Goal: Task Accomplishment & Management: Manage account settings

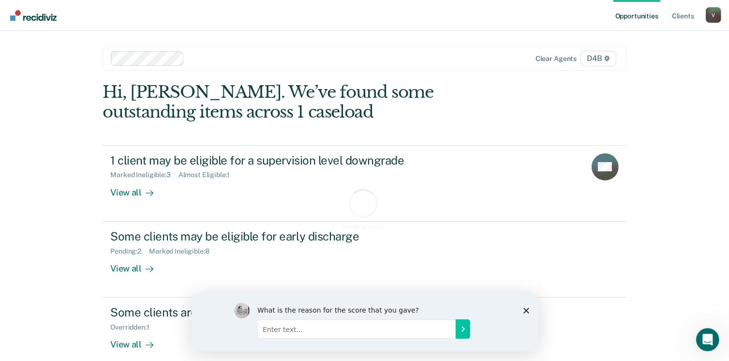
click at [528, 309] on div "What is the reason for the score that you gave?" at bounding box center [364, 322] width 346 height 58
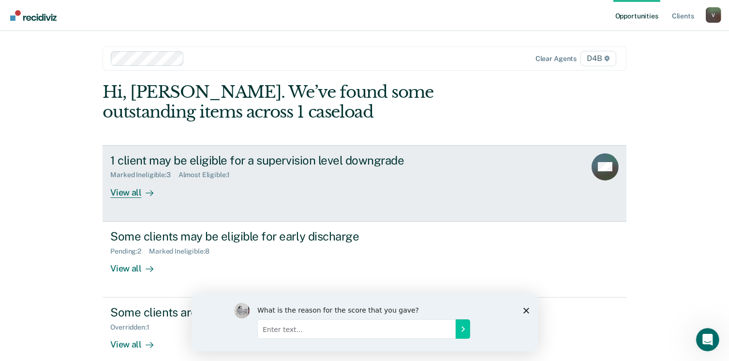
click at [135, 188] on div "View all" at bounding box center [137, 188] width 54 height 19
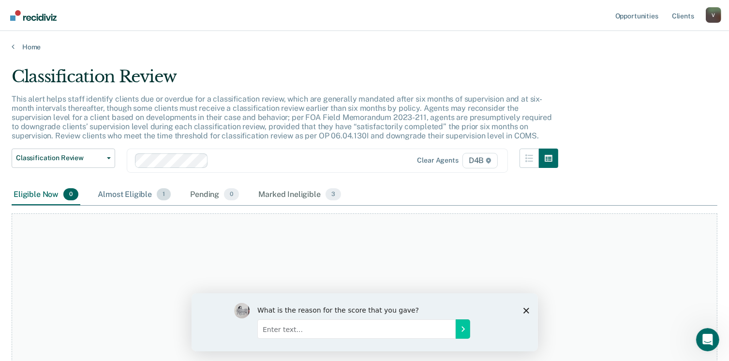
click at [128, 196] on div "Almost Eligible 1" at bounding box center [134, 194] width 77 height 21
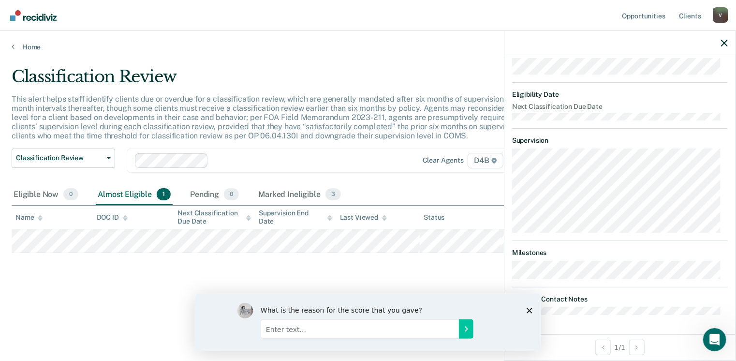
scroll to position [172, 0]
click at [402, 175] on div "Classification Review Classification Review Early Discharge Minimum Telephone R…" at bounding box center [288, 166] width 552 height 36
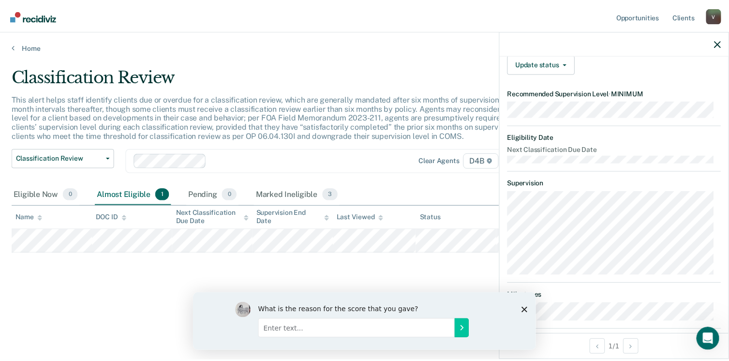
scroll to position [0, 0]
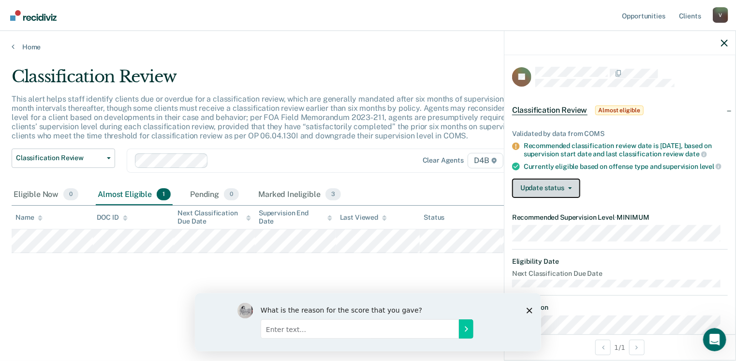
click at [548, 193] on button "Update status" at bounding box center [546, 187] width 68 height 19
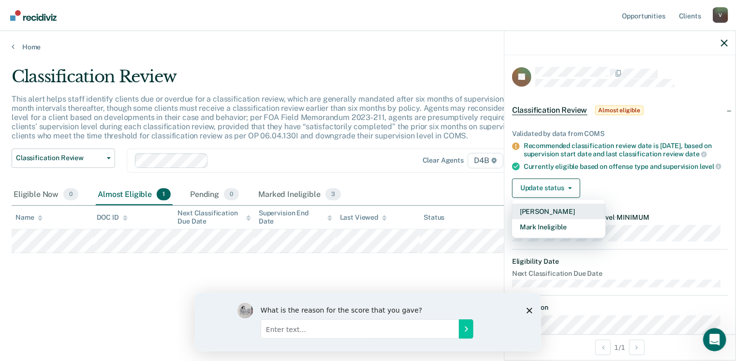
drag, startPoint x: 553, startPoint y: 219, endPoint x: 492, endPoint y: 171, distance: 77.1
click at [492, 171] on body "Looks like you’re using Internet Explorer 11. For faster loading and a better e…" at bounding box center [368, 180] width 736 height 361
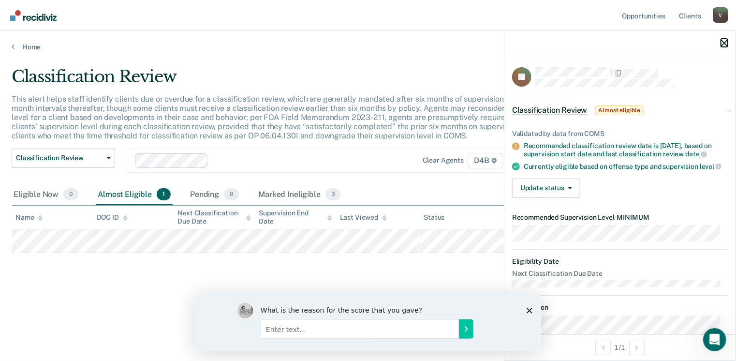
click at [721, 43] on icon "button" at bounding box center [724, 43] width 7 height 7
click at [724, 42] on icon "button" at bounding box center [724, 43] width 7 height 7
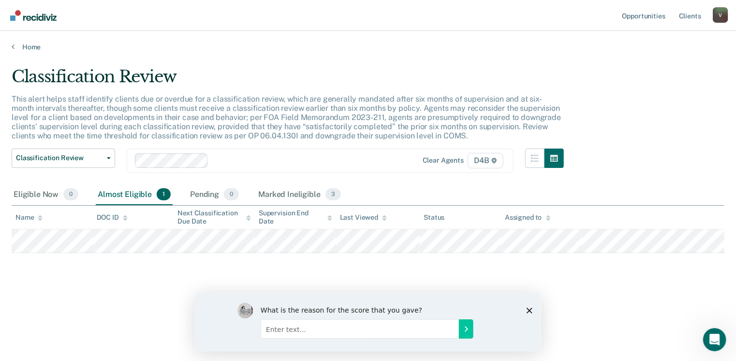
click at [25, 41] on div "Home" at bounding box center [368, 41] width 736 height 20
click at [28, 53] on main "Classification Review This alert helps staff identify clients due or overdue fo…" at bounding box center [368, 204] width 736 height 307
click at [27, 44] on link "Home" at bounding box center [368, 47] width 713 height 9
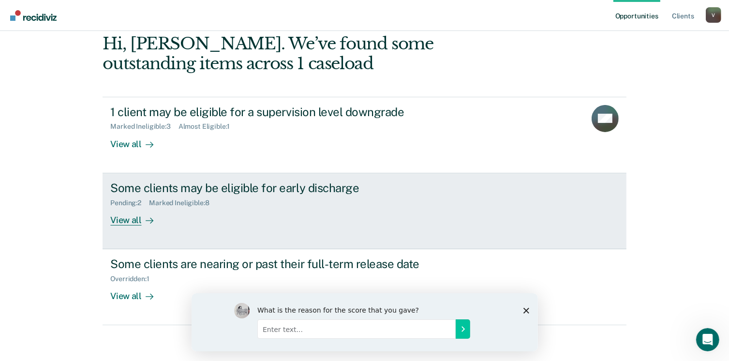
scroll to position [50, 0]
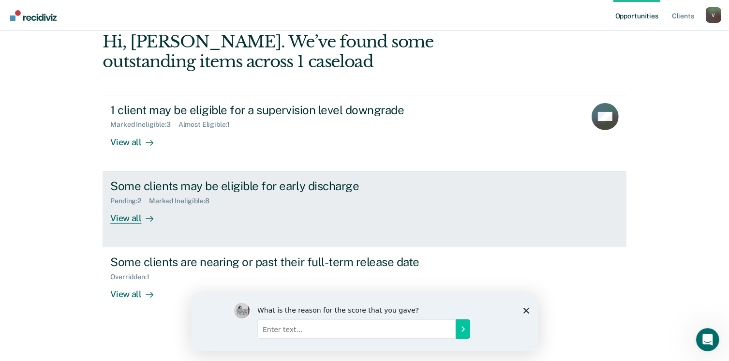
click at [131, 225] on link "Some clients may be eligible for early discharge Pending : 2 Marked Ineligible …" at bounding box center [363, 209] width 523 height 76
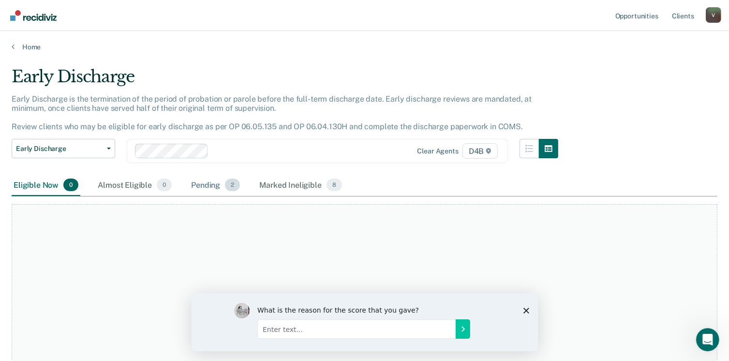
click at [205, 184] on div "Pending 2" at bounding box center [215, 185] width 53 height 21
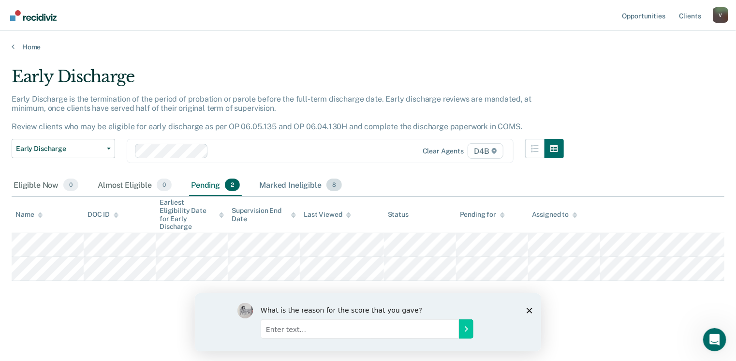
click at [293, 182] on div "Marked Ineligible 8" at bounding box center [300, 185] width 87 height 21
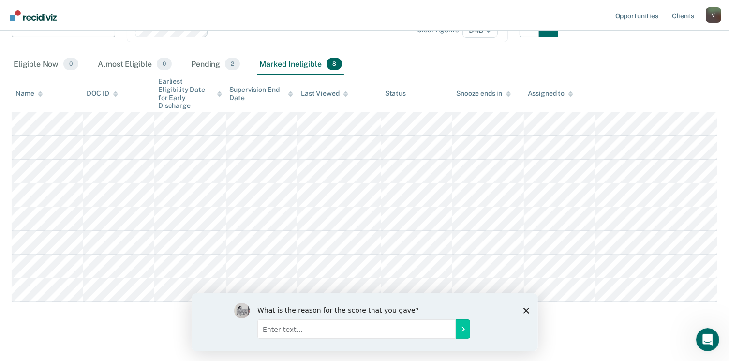
scroll to position [122, 0]
drag, startPoint x: 526, startPoint y: 310, endPoint x: 723, endPoint y: 597, distance: 348.0
click at [526, 310] on polygon "Close survey" at bounding box center [526, 310] width 6 height 6
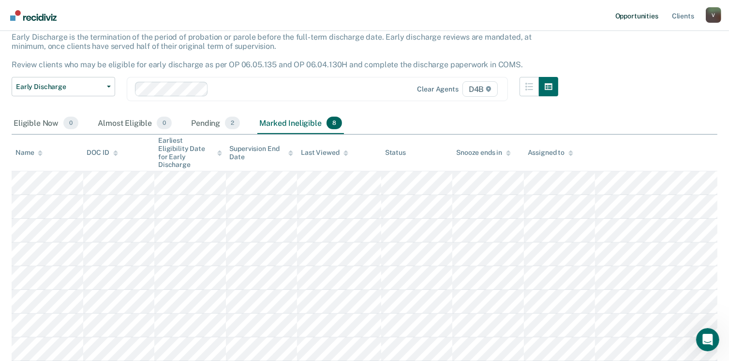
scroll to position [0, 0]
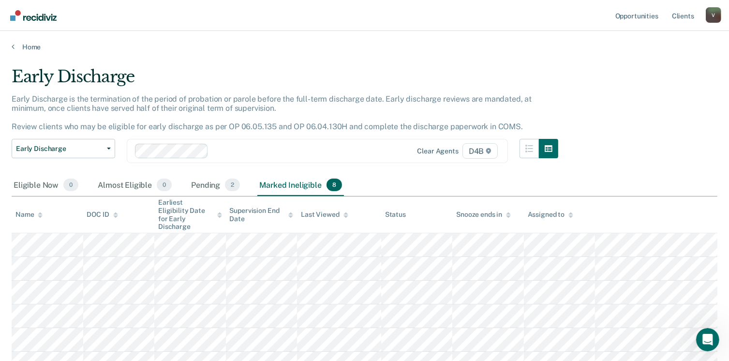
drag, startPoint x: 485, startPoint y: 67, endPoint x: 495, endPoint y: 59, distance: 13.1
click at [485, 67] on div "Early Discharge" at bounding box center [285, 81] width 546 height 28
